Goal: Check status: Check status

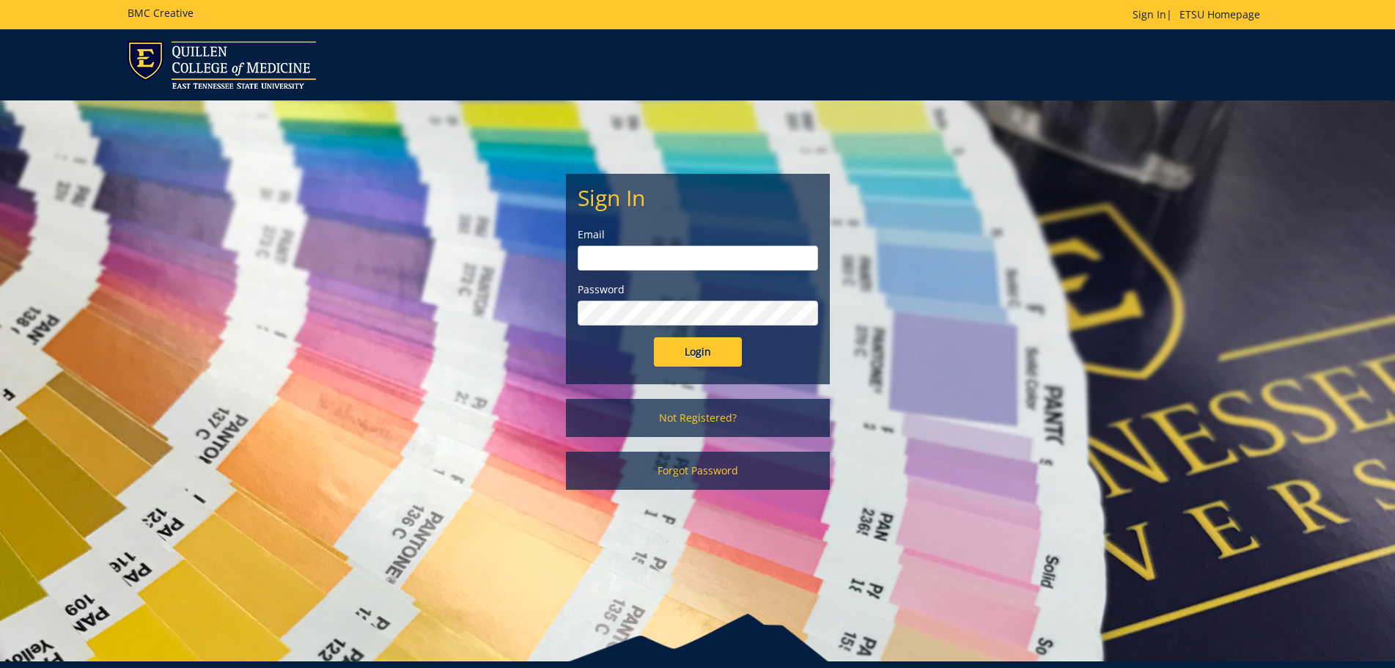
type input "[EMAIL_ADDRESS][DOMAIN_NAME]"
click at [688, 358] on input "Login" at bounding box center [698, 351] width 88 height 29
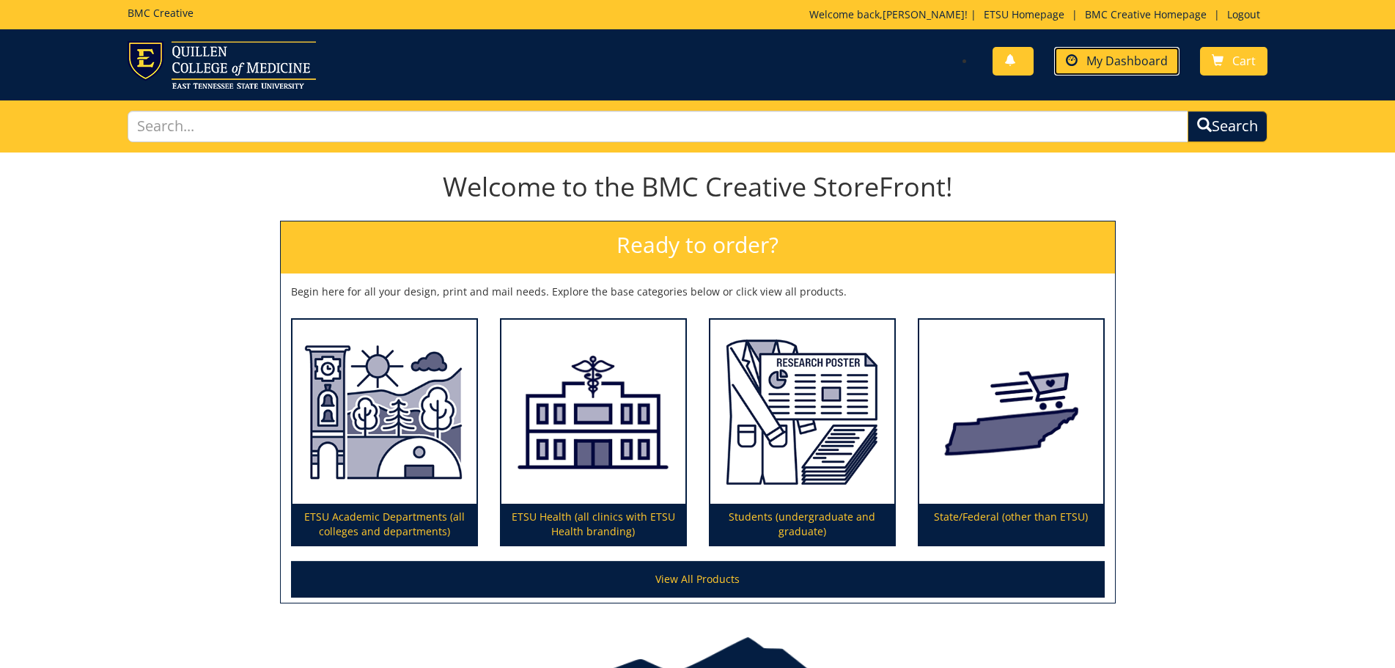
click at [1114, 60] on span "My Dashboard" at bounding box center [1126, 61] width 81 height 16
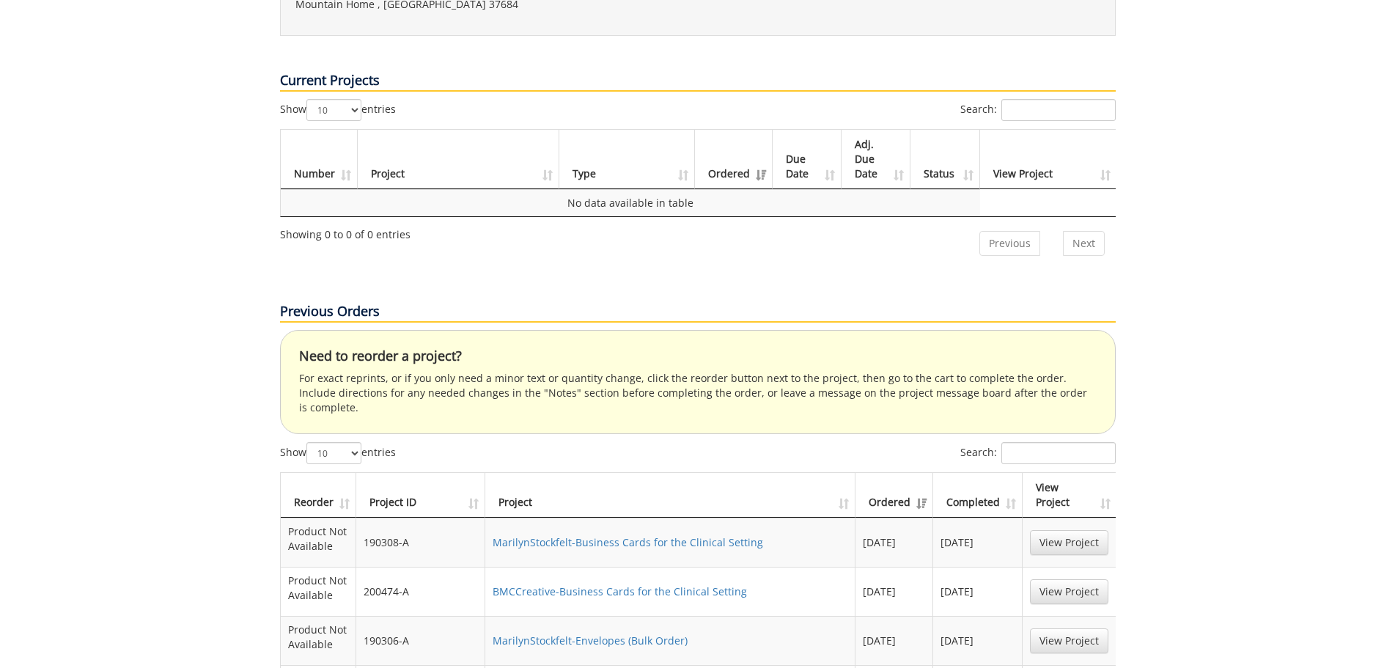
scroll to position [1026, 0]
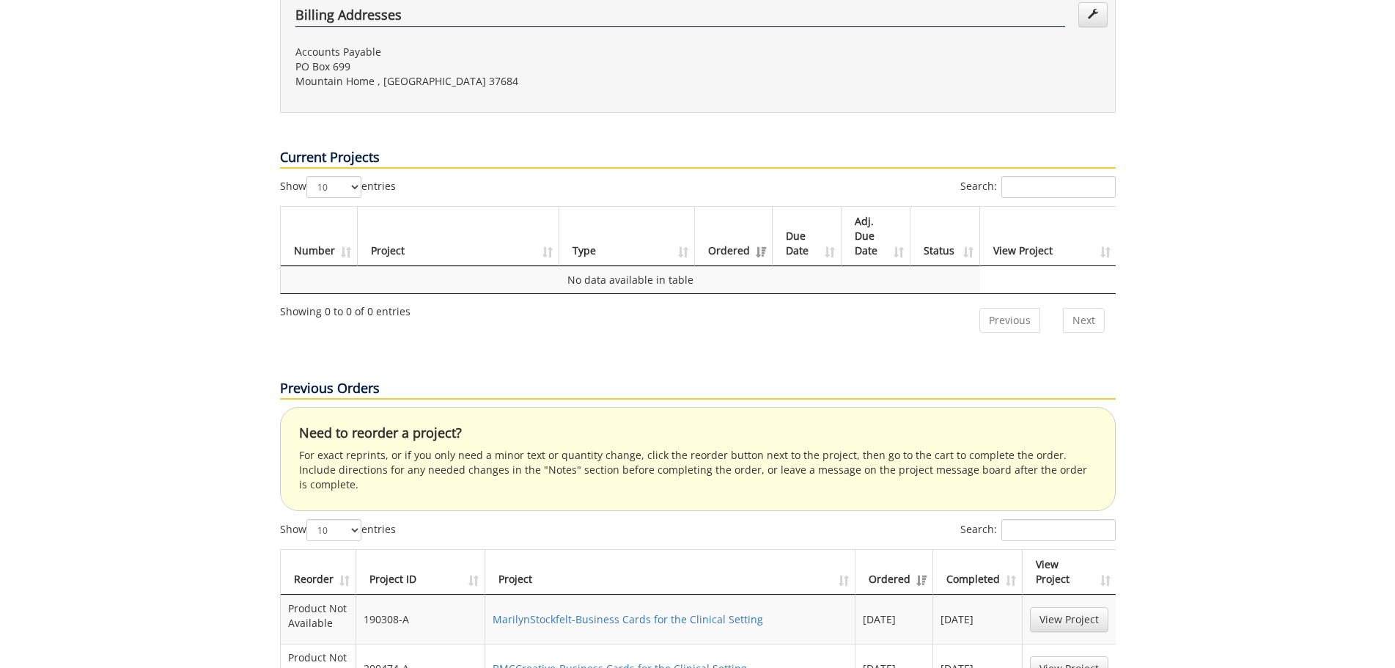
scroll to position [660, 0]
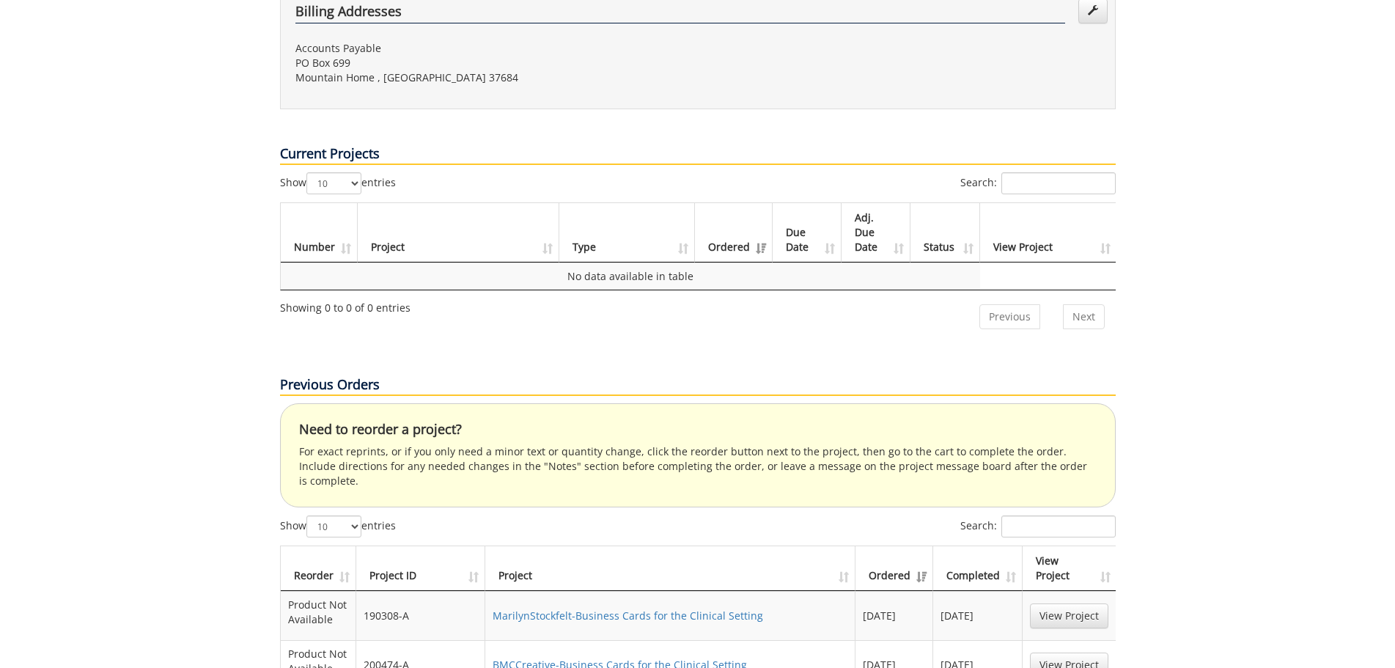
click at [903, 546] on th "Ordered" at bounding box center [894, 568] width 78 height 45
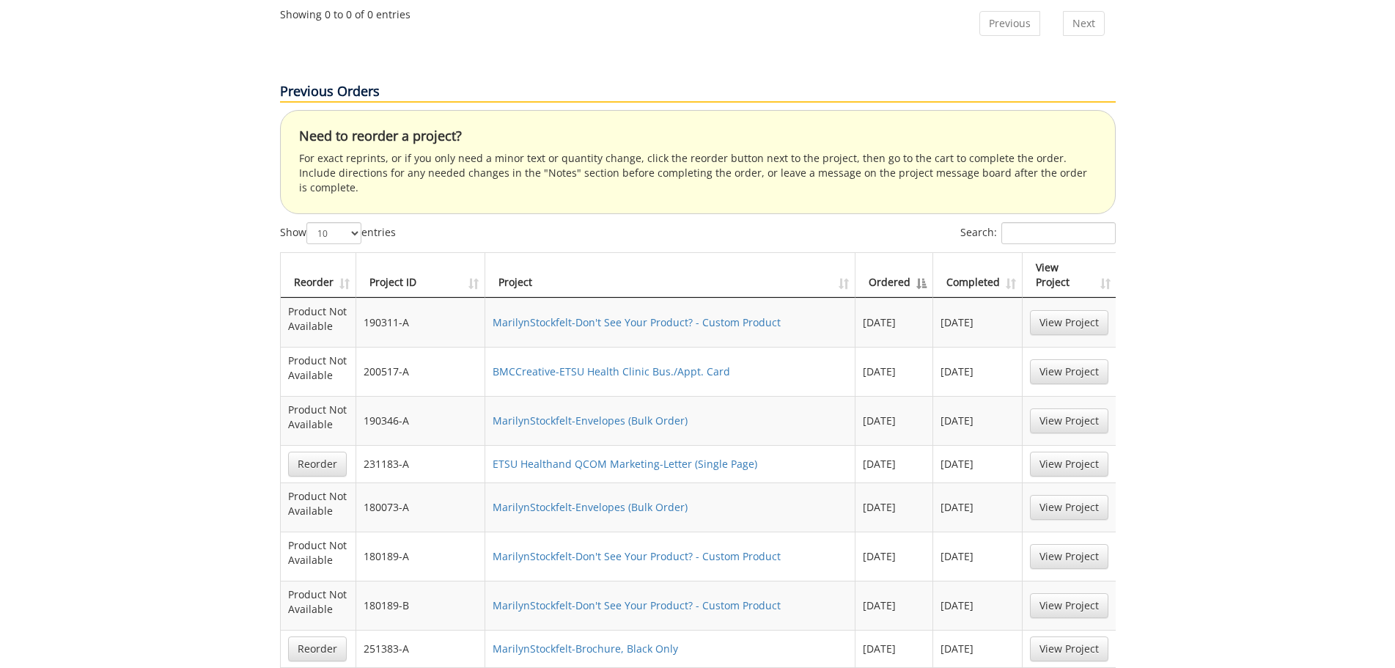
scroll to position [1026, 0]
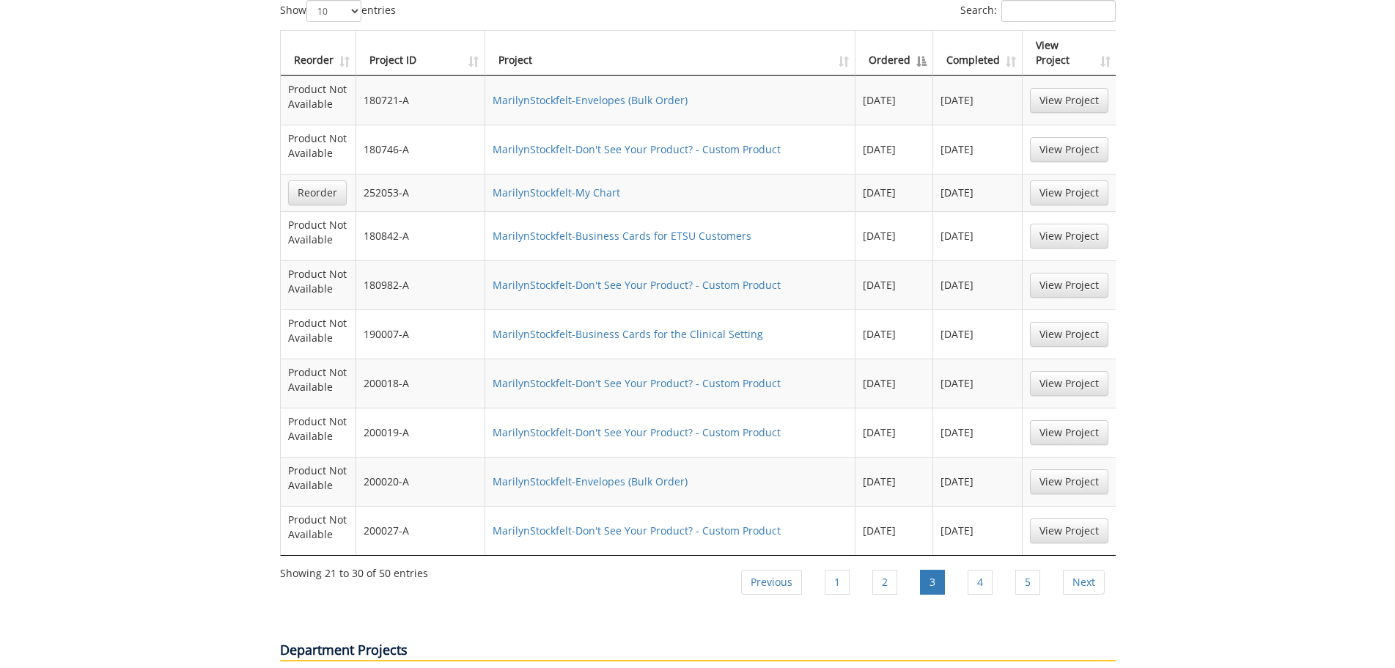
scroll to position [1184, 0]
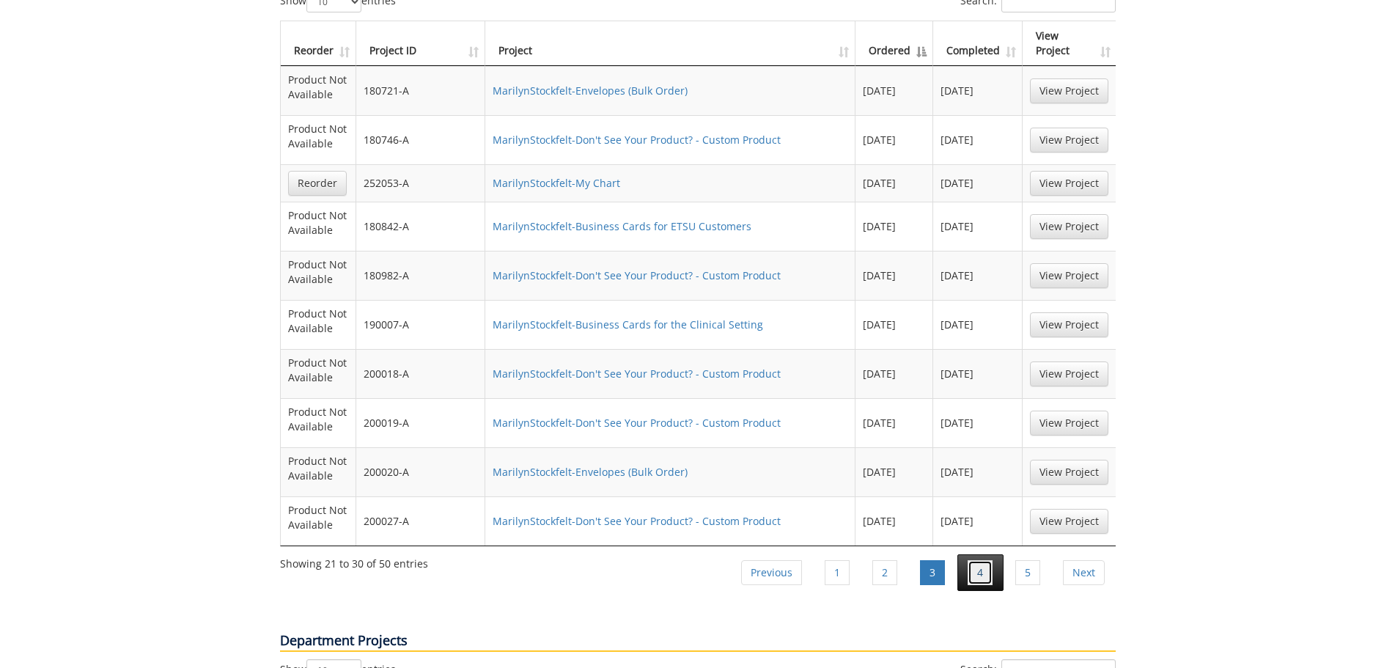
click at [975, 560] on link "4" at bounding box center [979, 572] width 25 height 25
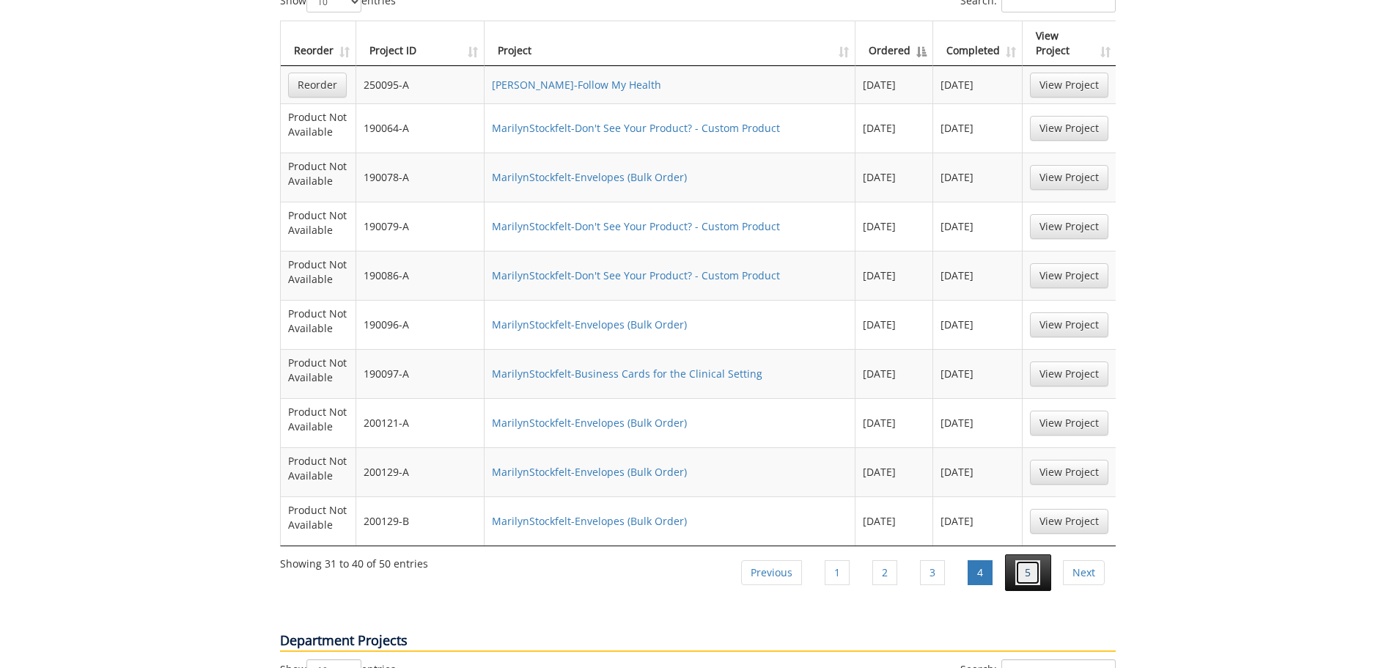
click at [1030, 560] on link "5" at bounding box center [1027, 572] width 25 height 25
